Goal: Task Accomplishment & Management: Use online tool/utility

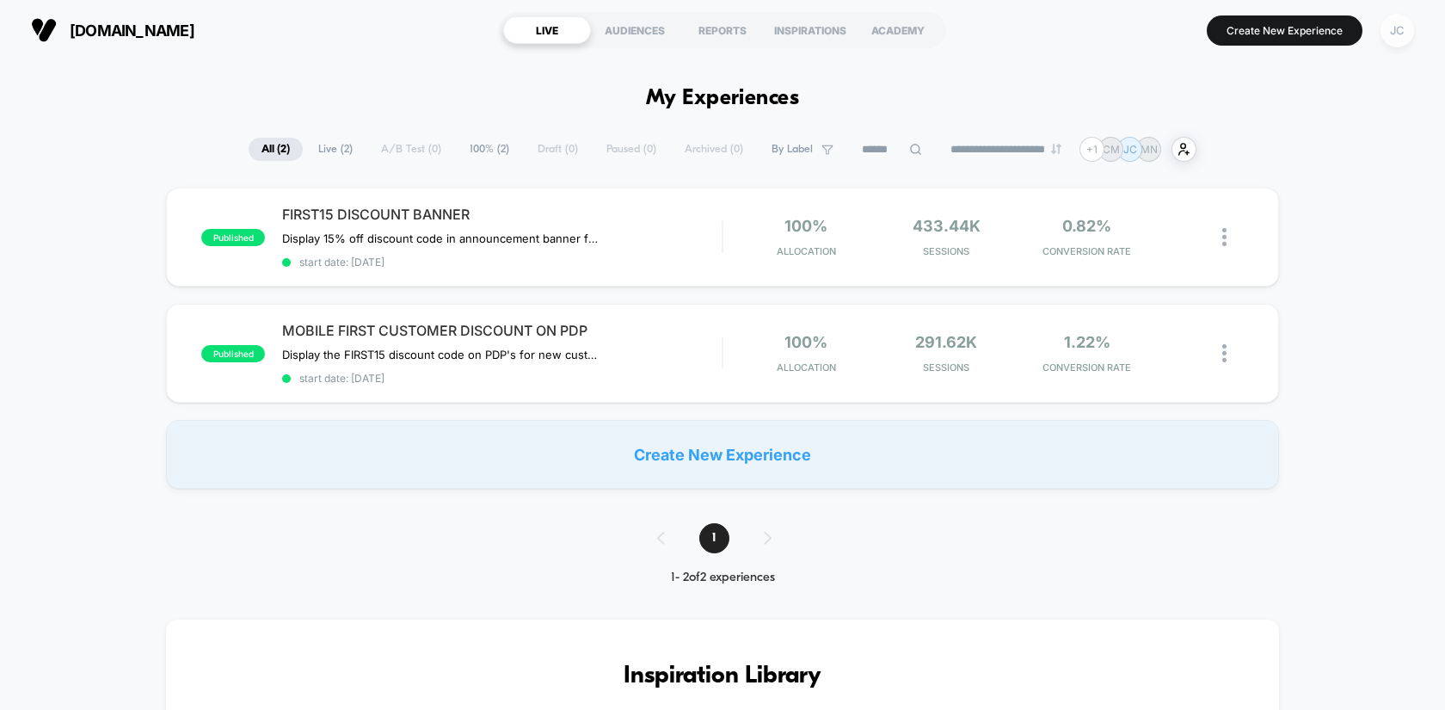
click at [1401, 37] on div "JC" at bounding box center [1398, 31] width 34 height 34
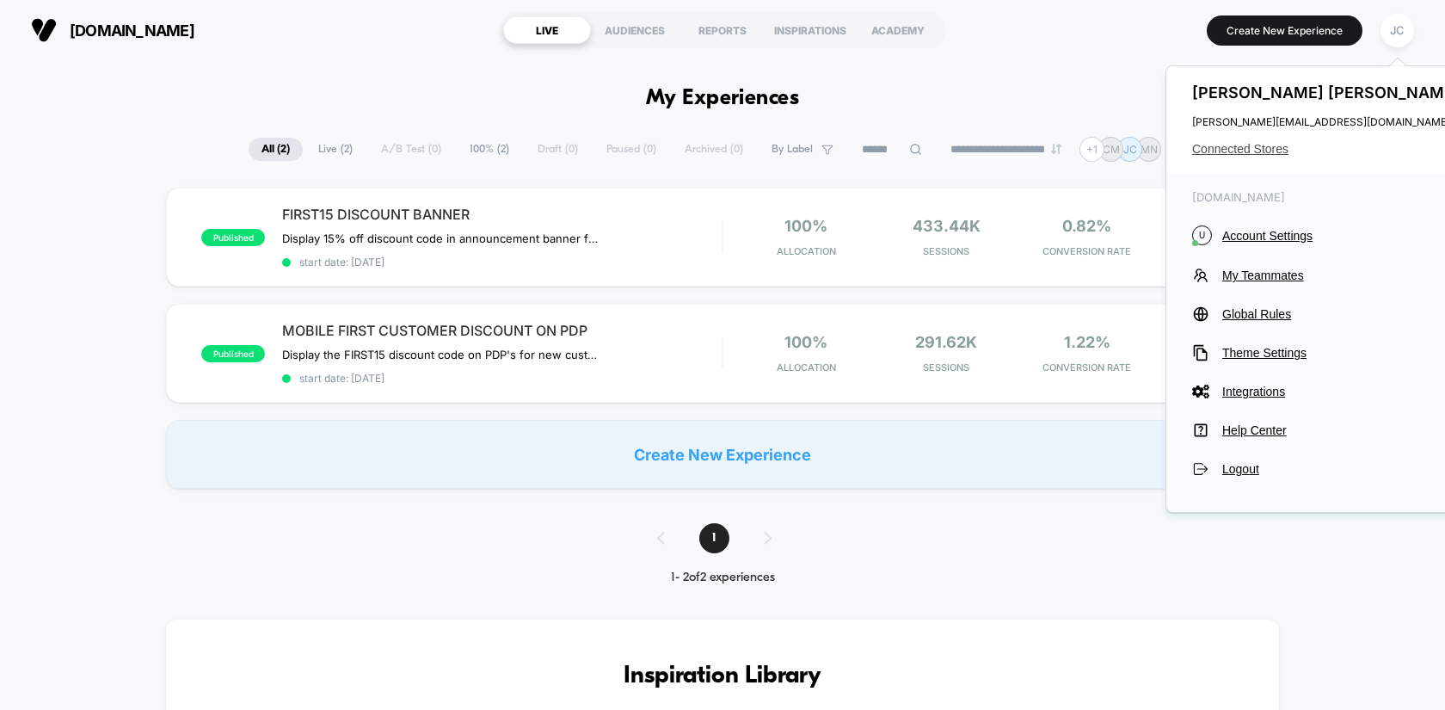
click at [1259, 155] on span "Connected Stores" at bounding box center [1328, 149] width 272 height 14
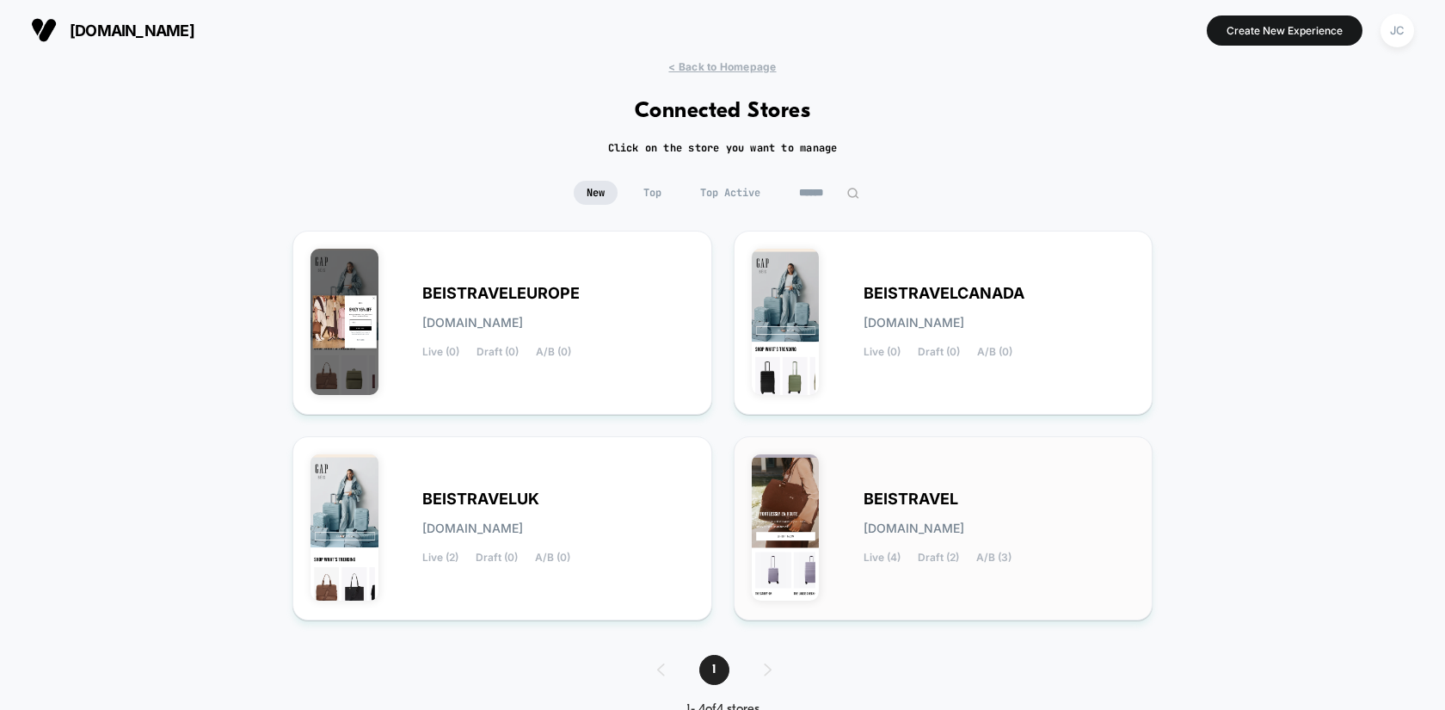
click at [894, 475] on div "BEISTRAVEL [DOMAIN_NAME] Live (4) Draft (2) A/B (3)" at bounding box center [944, 528] width 384 height 148
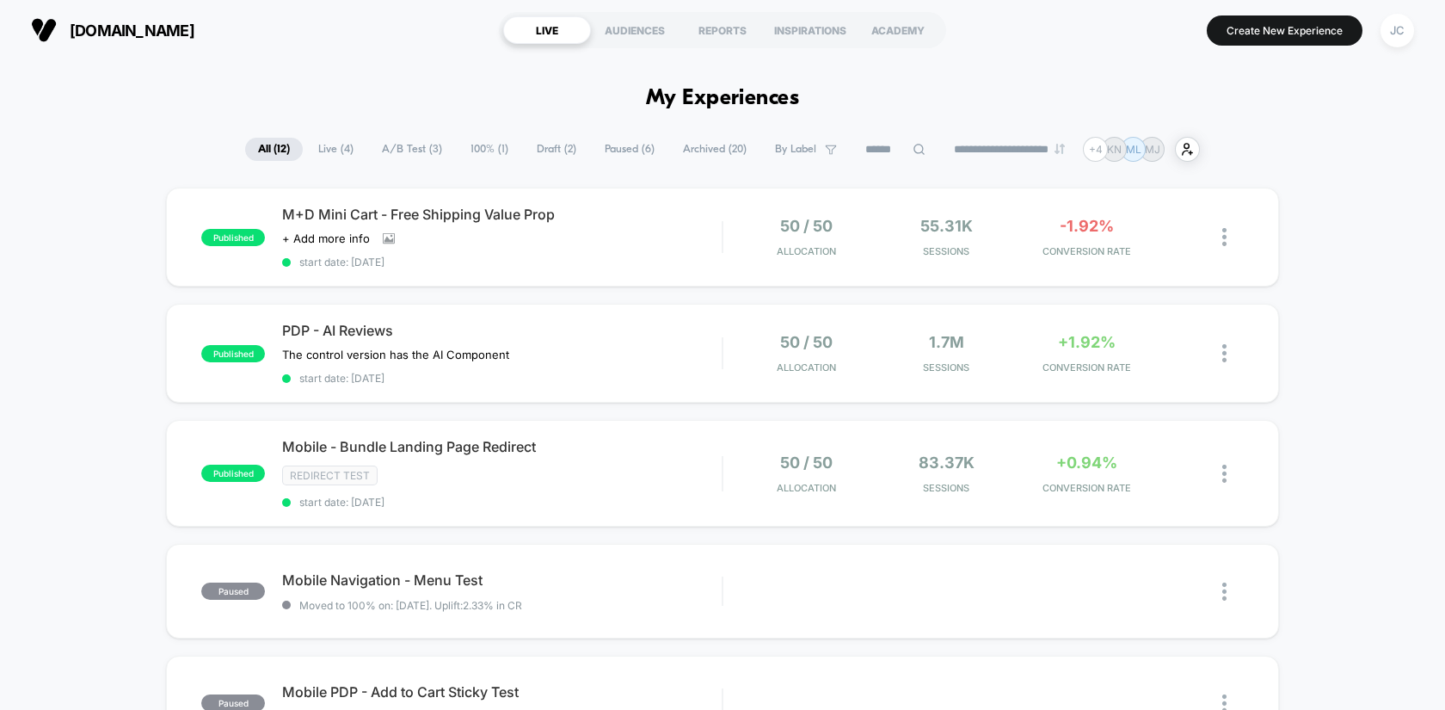
click at [326, 151] on span "Live ( 4 )" at bounding box center [335, 149] width 61 height 23
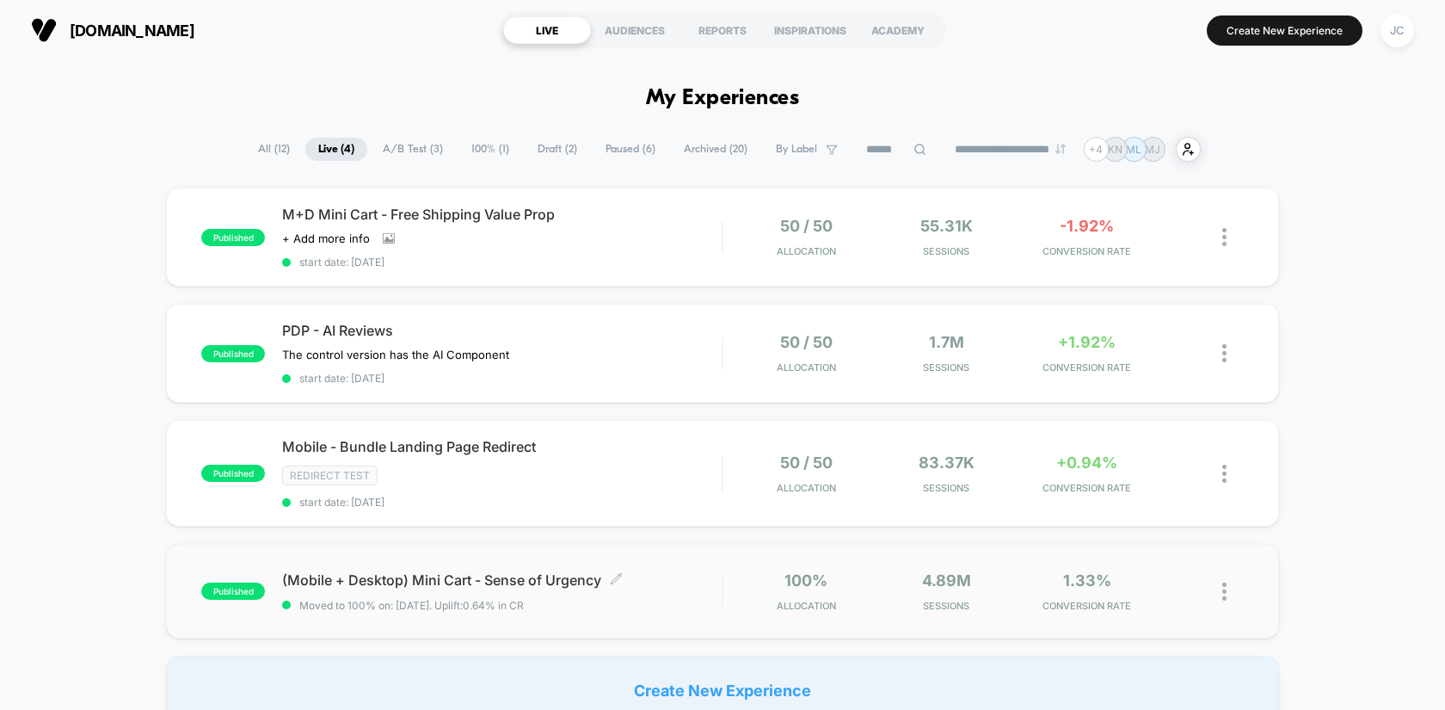
click at [531, 578] on span "(Mobile + Desktop) Mini Cart - Sense of Urgency Click to edit experience details" at bounding box center [502, 579] width 440 height 17
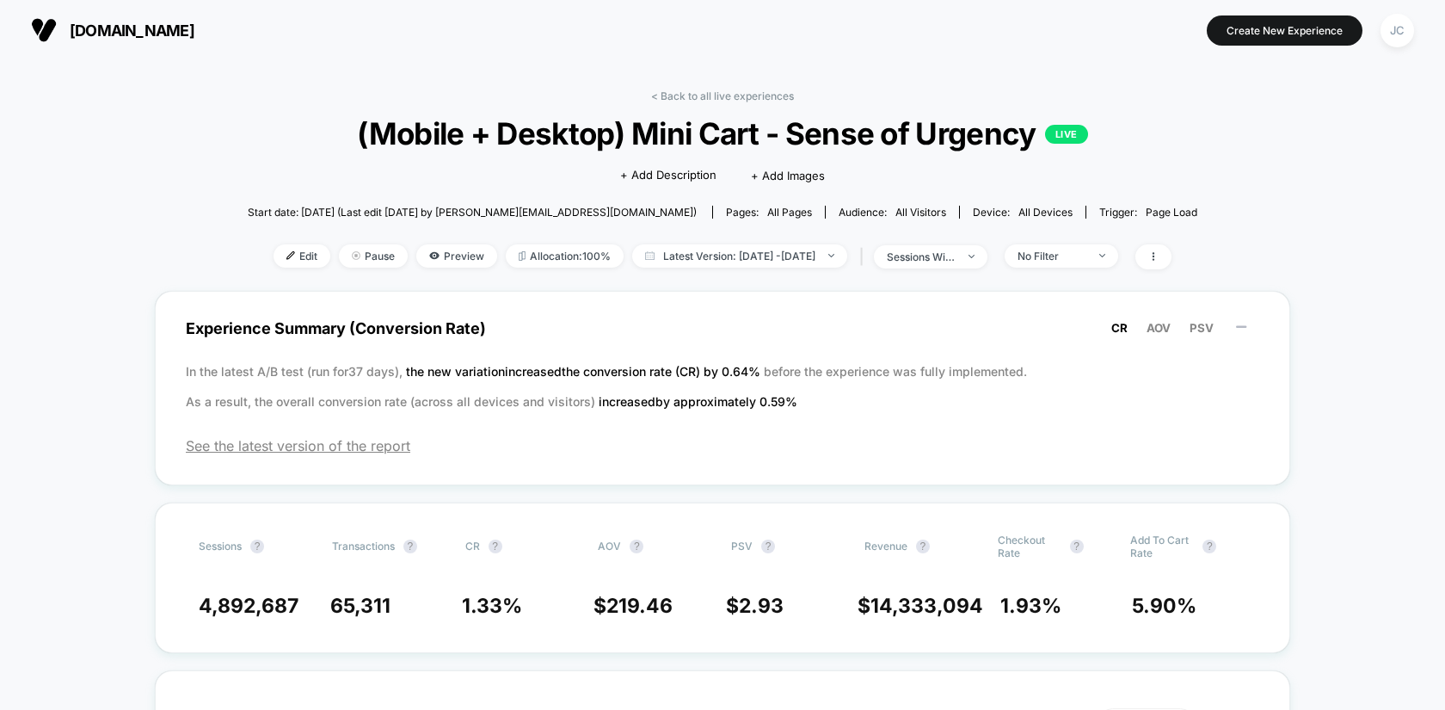
click at [495, 137] on span "(Mobile + Desktop) Mini Cart - Sense of Urgency LIVE" at bounding box center [722, 133] width 854 height 36
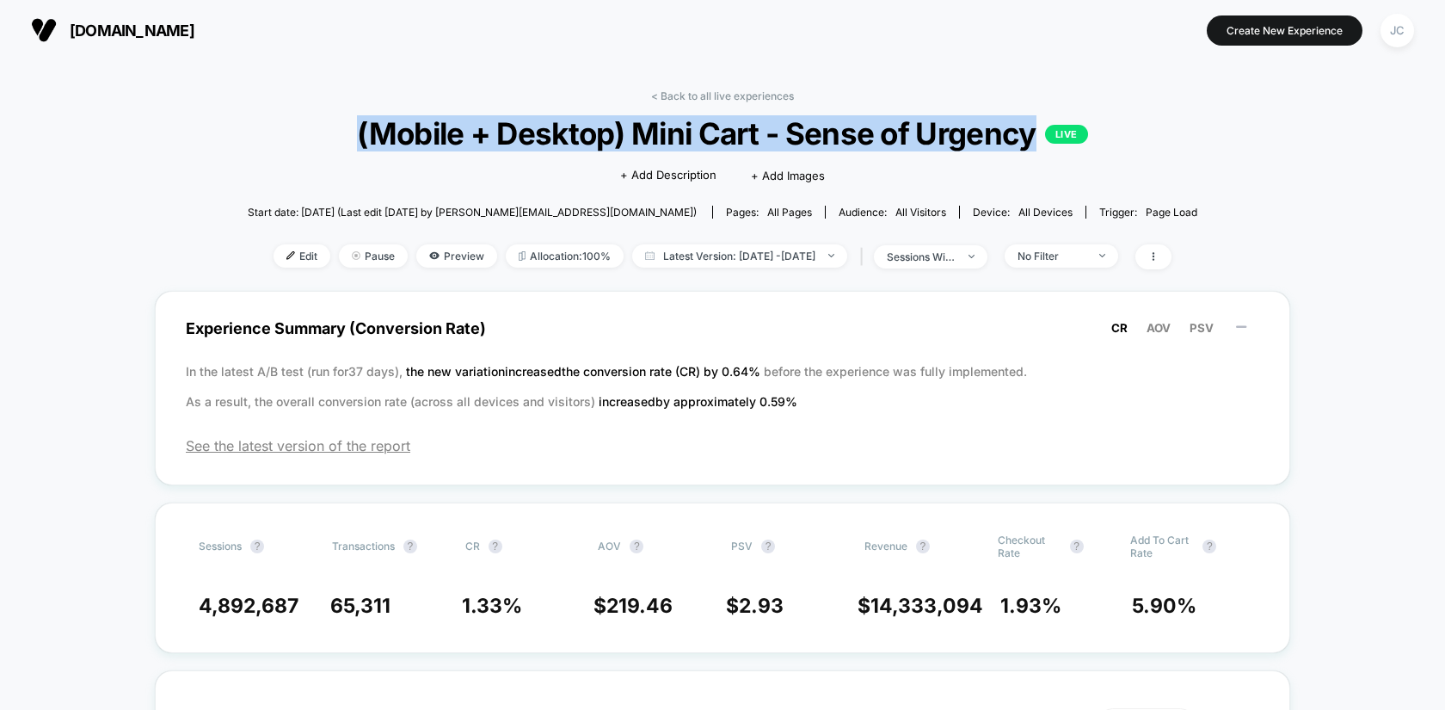
click at [495, 137] on span "(Mobile + Desktop) Mini Cart - Sense of Urgency LIVE" at bounding box center [722, 133] width 854 height 36
copy span "(Mobile + Desktop) Mini Cart - Sense of Urgency"
